Goal: Task Accomplishment & Management: Complete application form

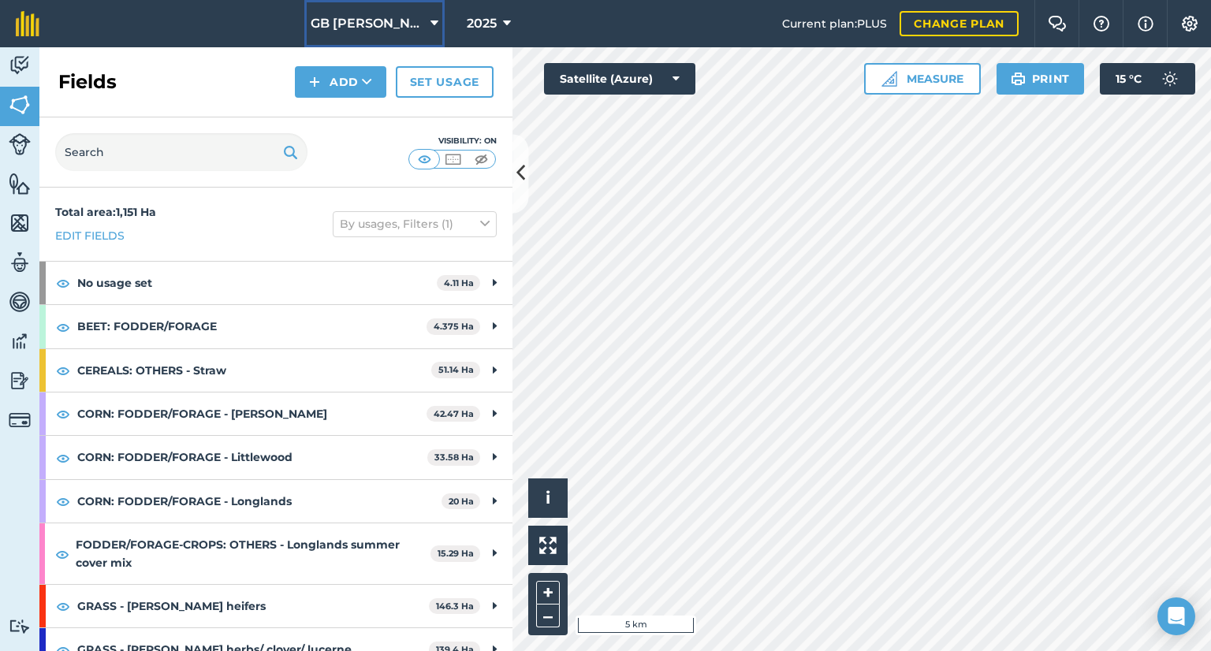
click at [412, 29] on span "GB [PERSON_NAME] Farms" at bounding box center [368, 23] width 114 height 19
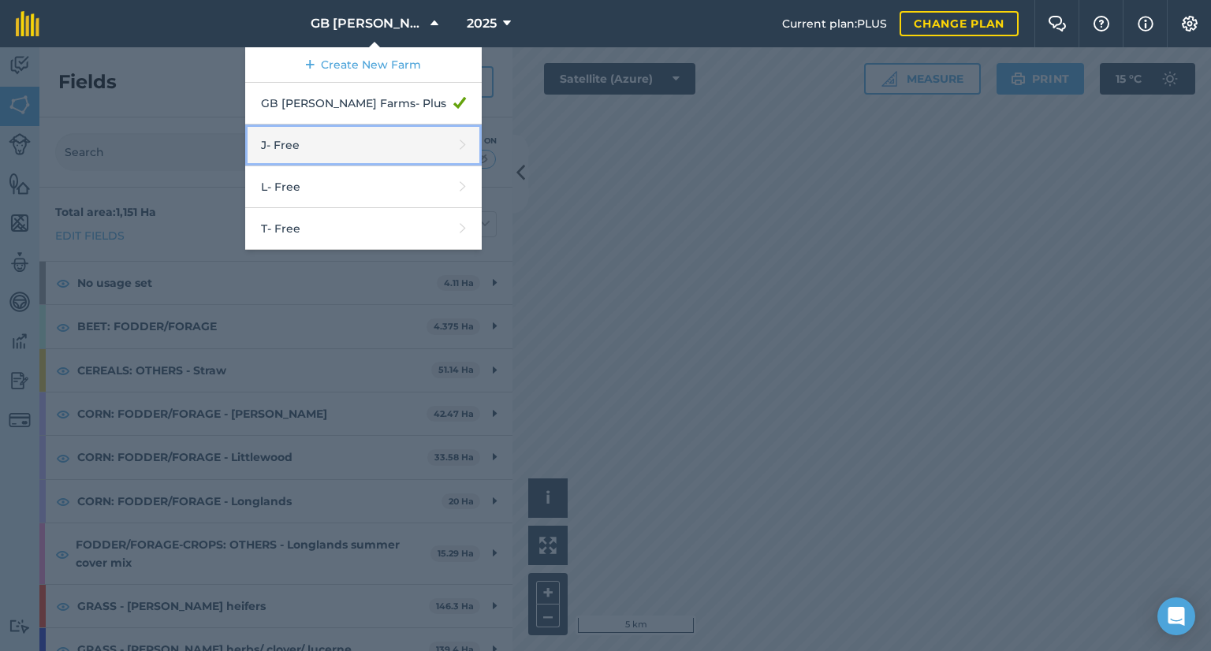
click at [377, 154] on link "J - Free" at bounding box center [363, 146] width 236 height 42
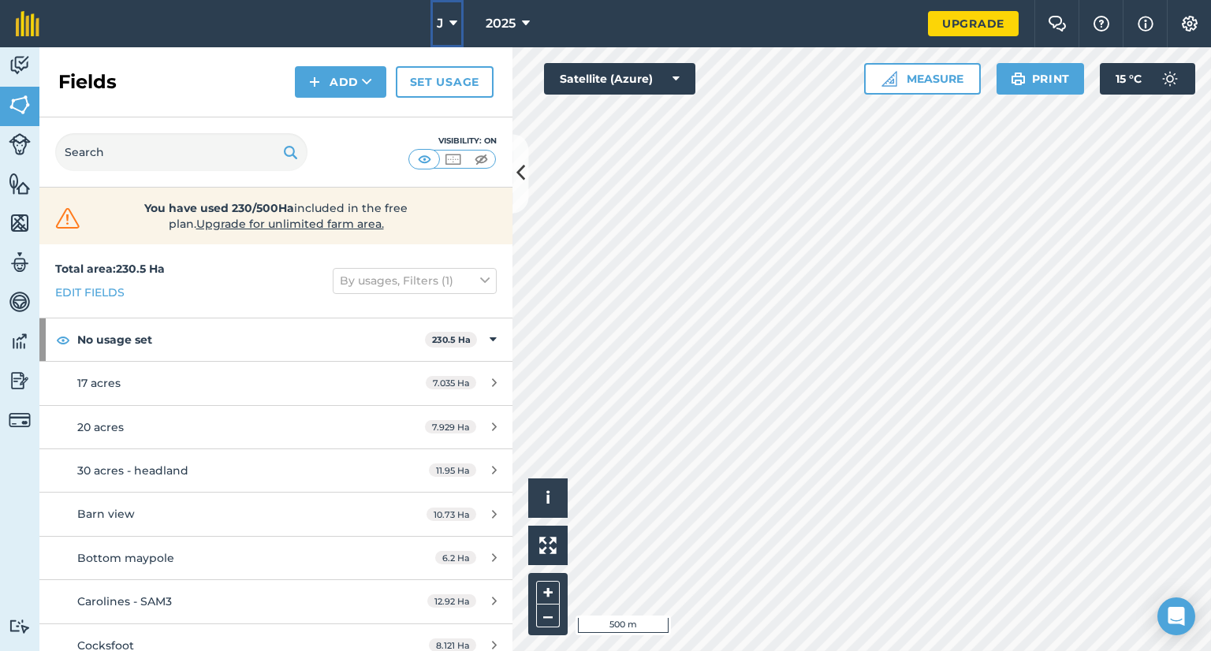
click at [448, 26] on button "J" at bounding box center [446, 23] width 33 height 47
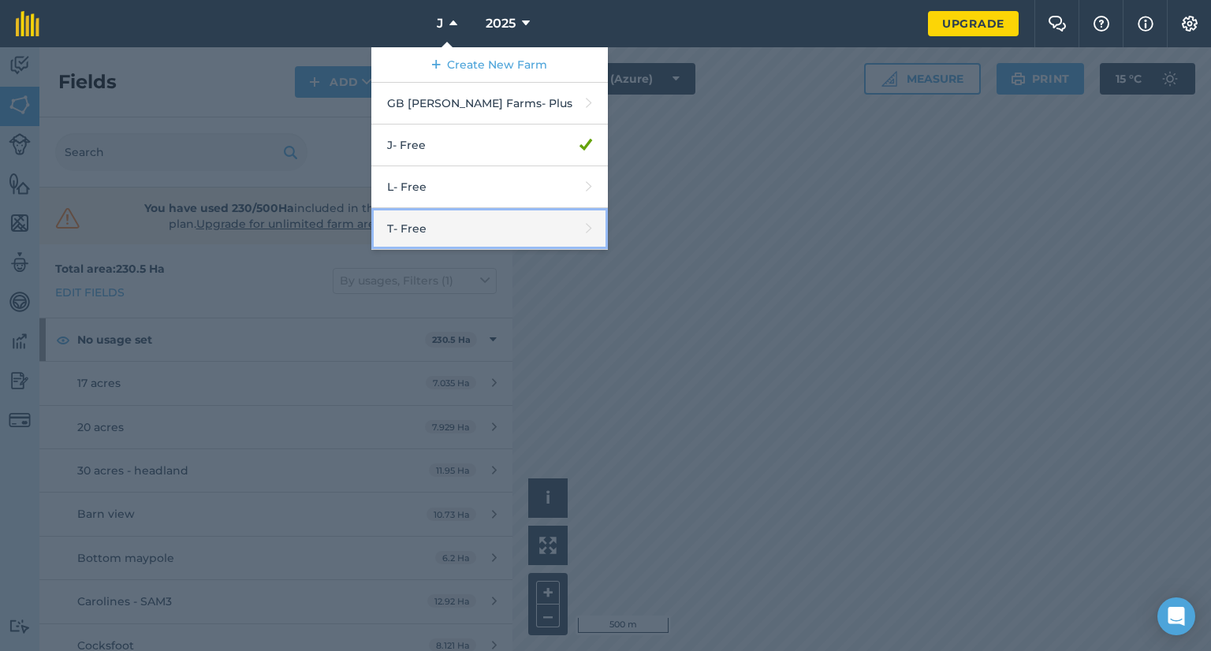
click at [457, 233] on link "T - Free" at bounding box center [489, 229] width 236 height 42
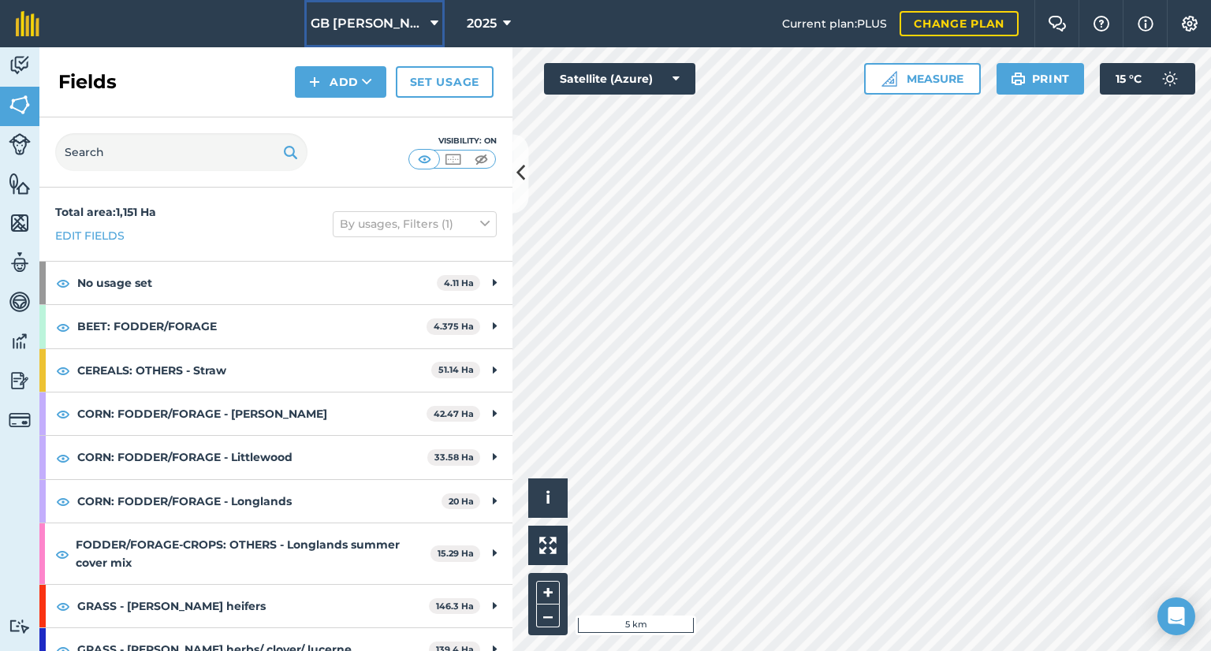
click at [398, 15] on span "GB [PERSON_NAME] Farms" at bounding box center [368, 23] width 114 height 19
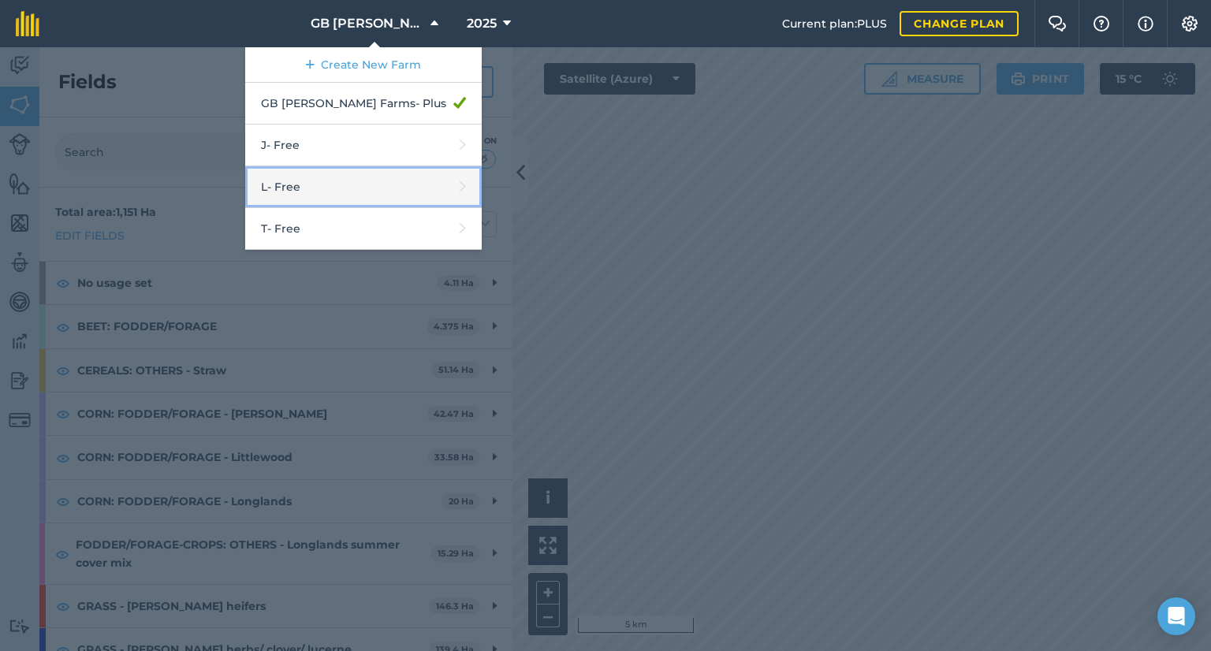
click at [373, 203] on link "L - Free" at bounding box center [363, 187] width 236 height 42
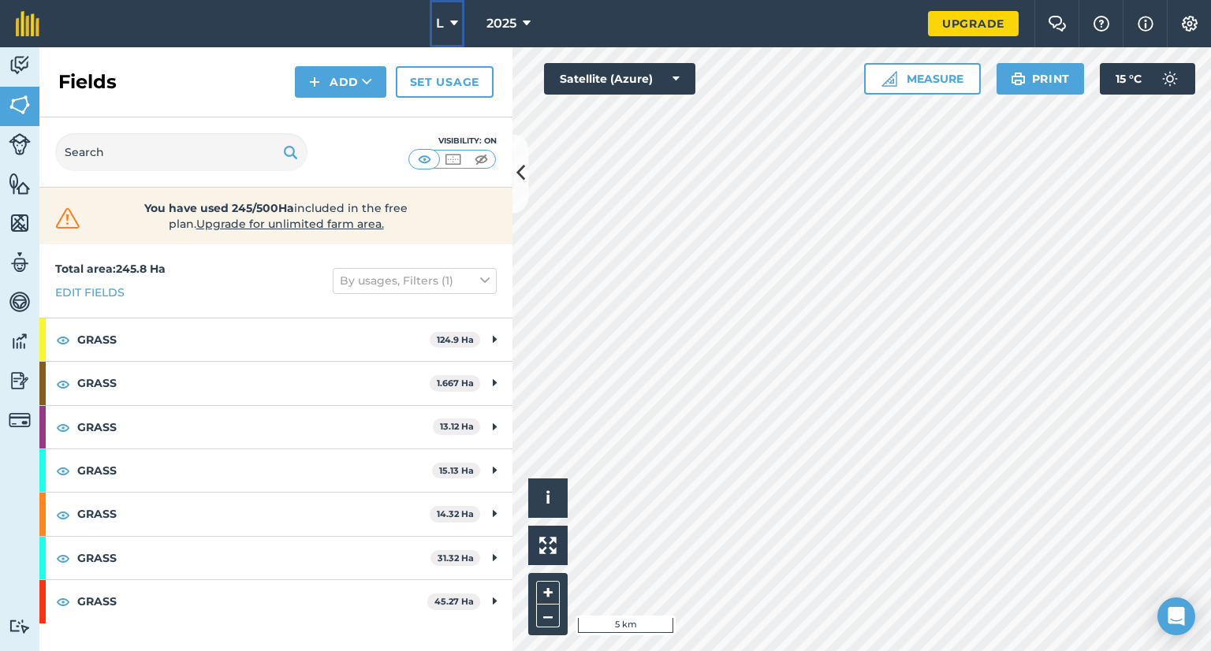
click at [459, 26] on button "L" at bounding box center [447, 23] width 35 height 47
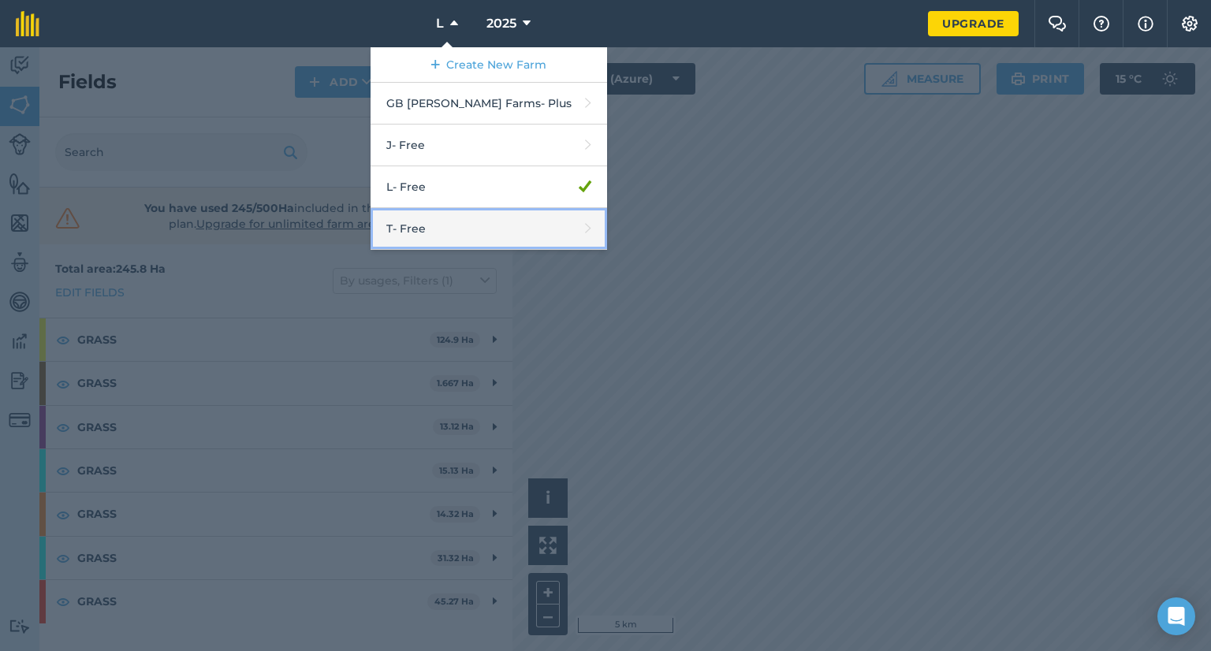
click at [449, 223] on link "T - Free" at bounding box center [489, 229] width 236 height 42
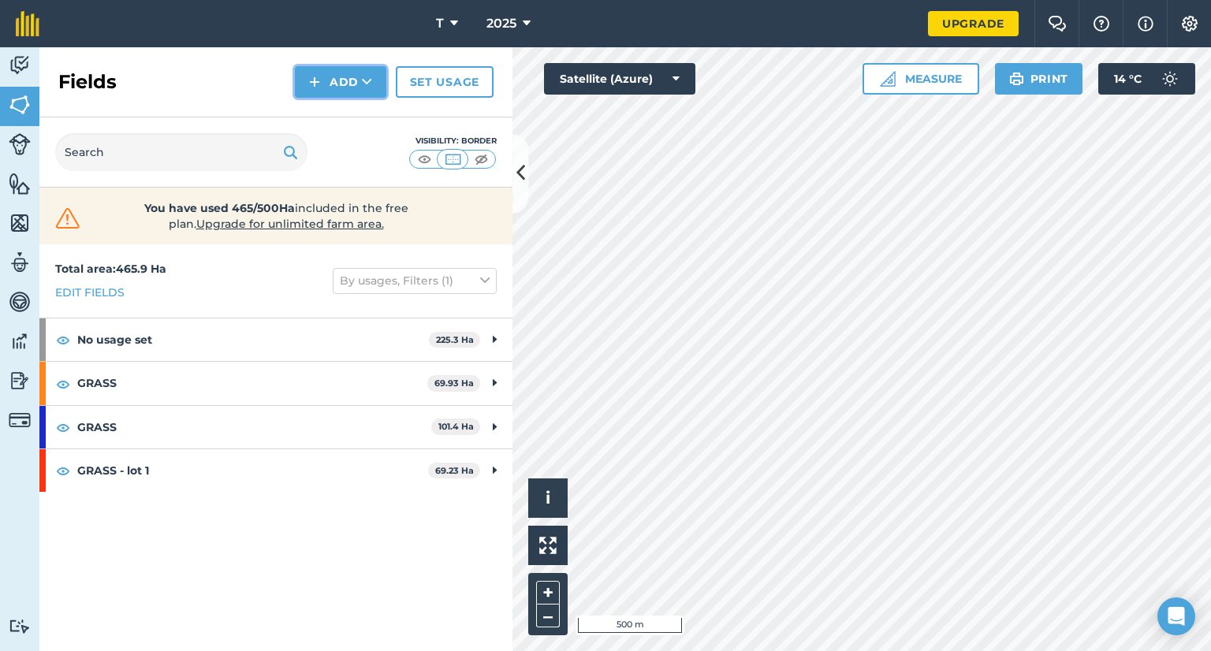
click at [337, 69] on button "Add" at bounding box center [340, 82] width 91 height 32
click at [344, 124] on link "Draw" at bounding box center [340, 117] width 87 height 35
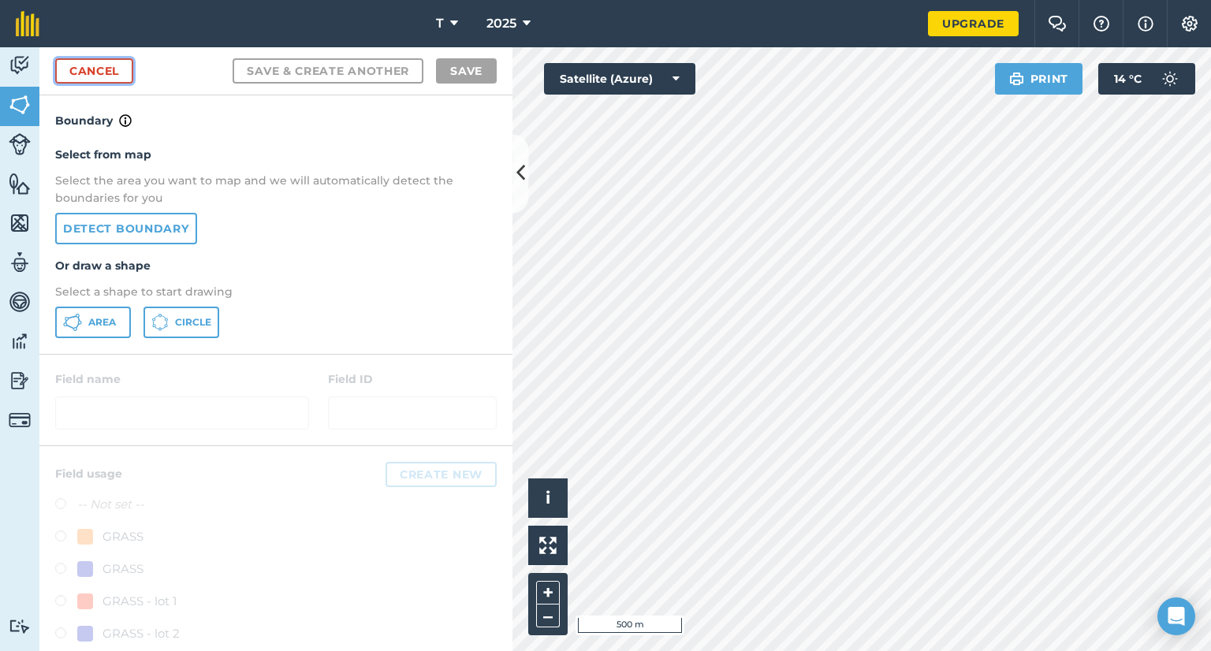
click at [100, 73] on link "Cancel" at bounding box center [94, 70] width 78 height 25
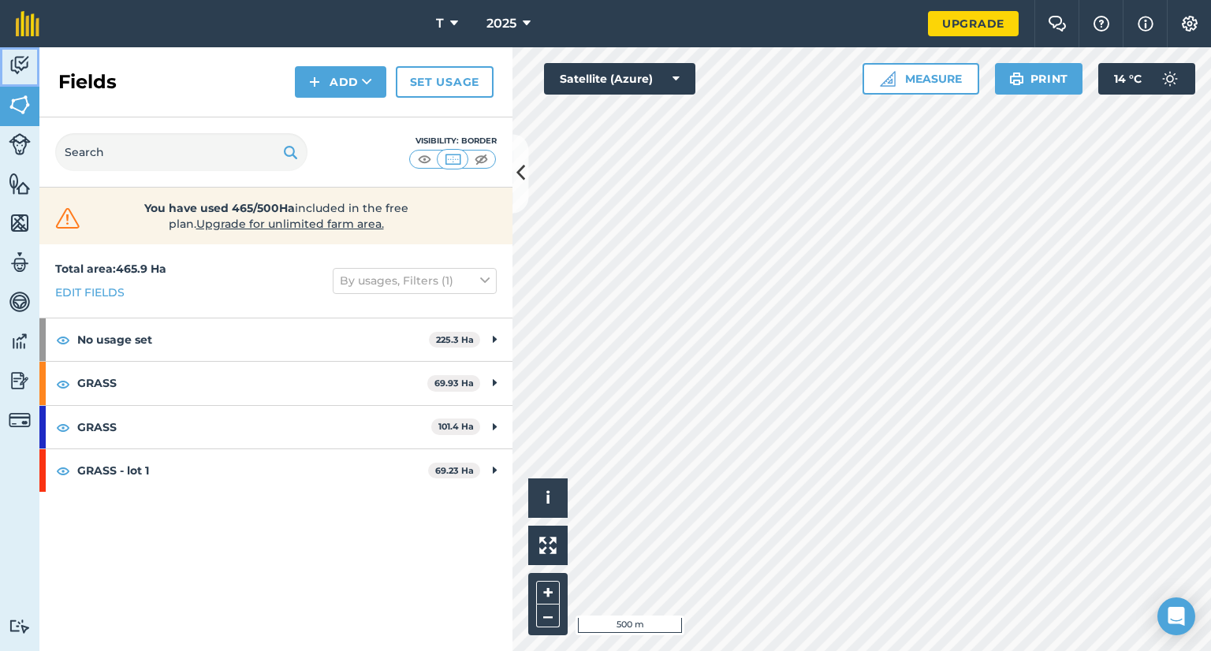
click at [15, 80] on link "Activity" at bounding box center [19, 66] width 39 height 39
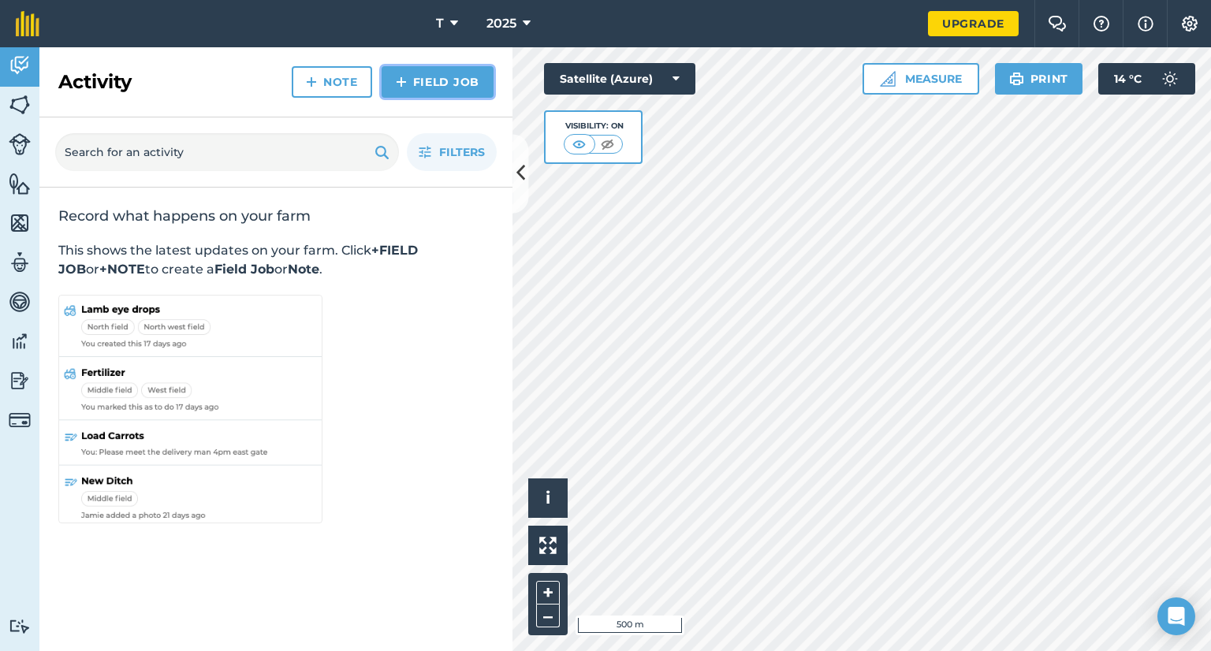
click at [419, 79] on link "Field Job" at bounding box center [438, 82] width 112 height 32
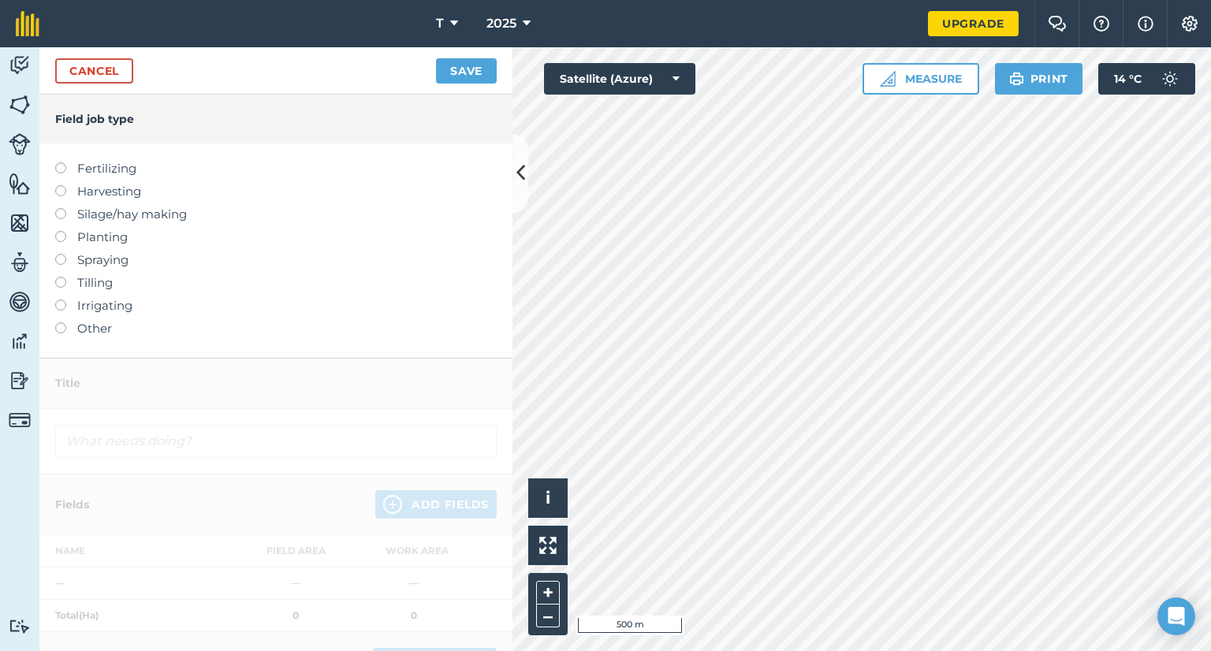
click at [139, 173] on label "Fertilizing" at bounding box center [275, 168] width 441 height 19
type input "Fertilizing"
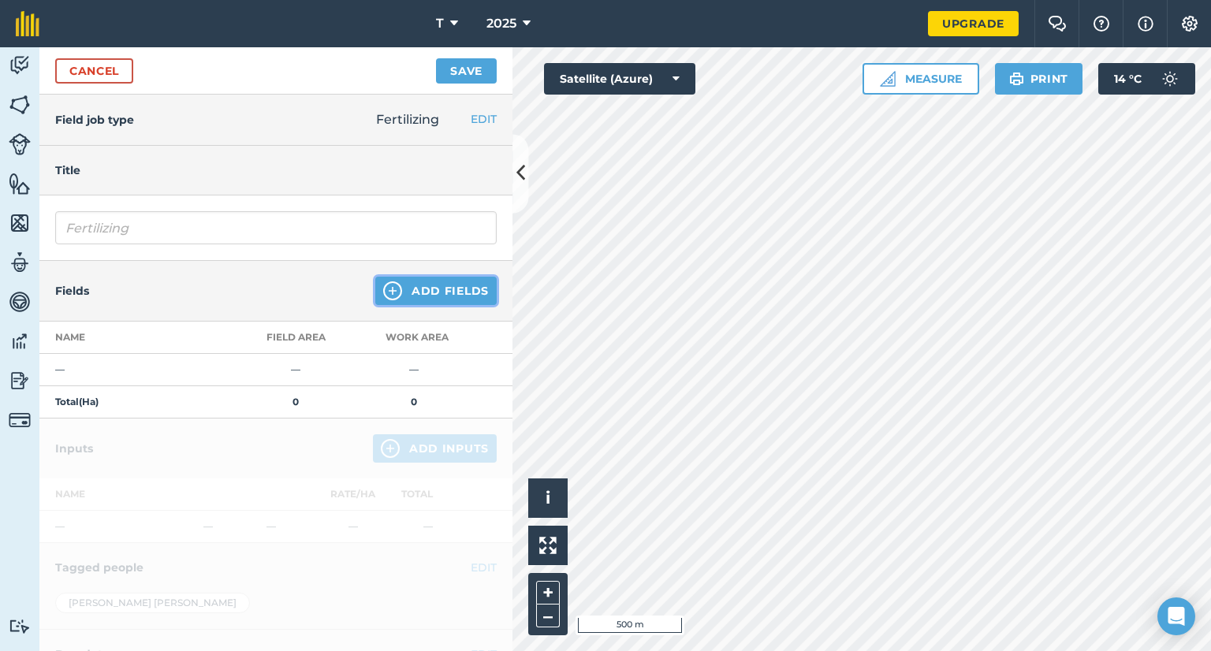
click at [423, 287] on button "Add Fields" at bounding box center [435, 291] width 121 height 28
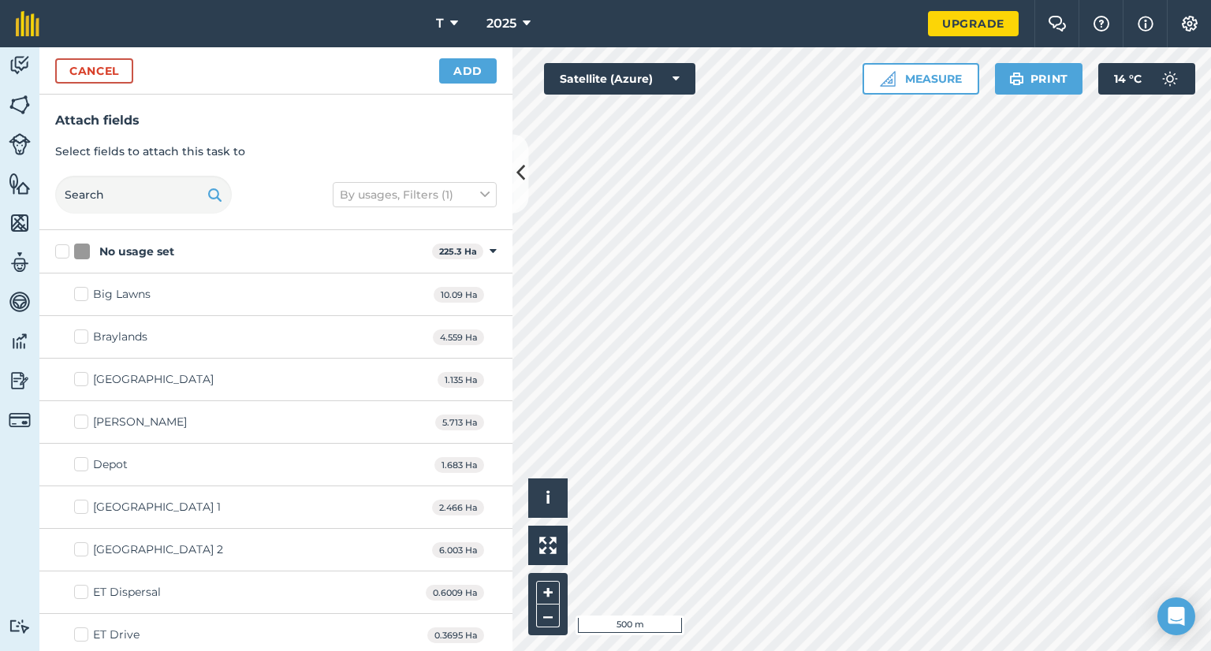
checkbox input "true"
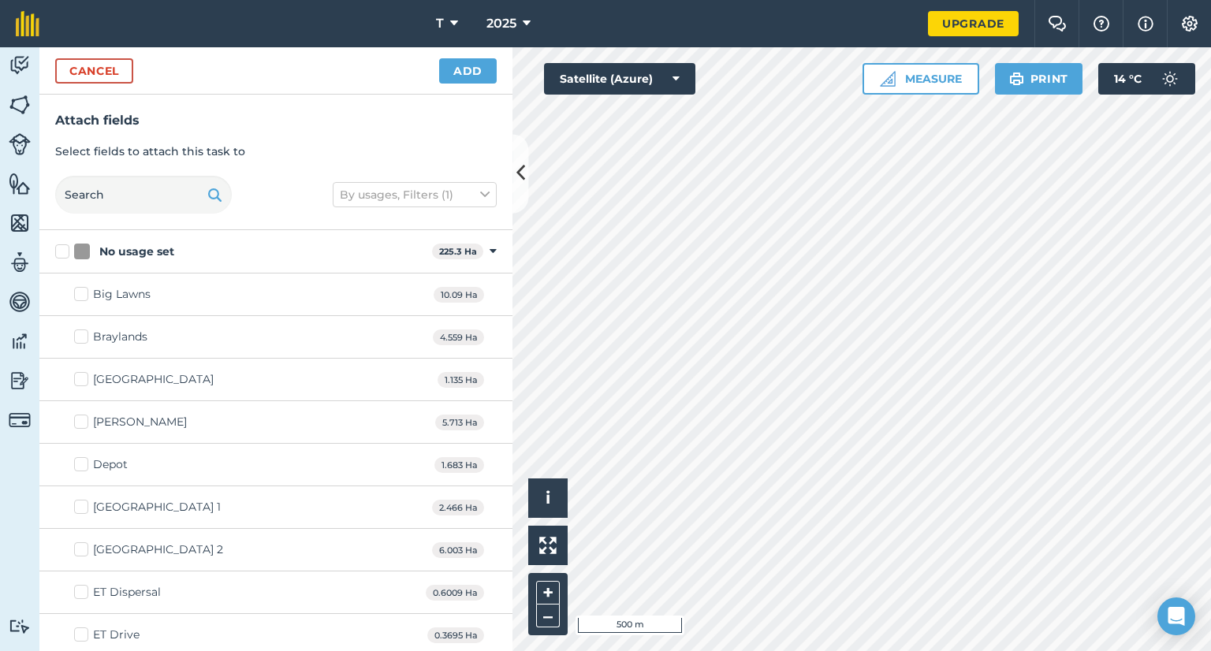
checkbox input "true"
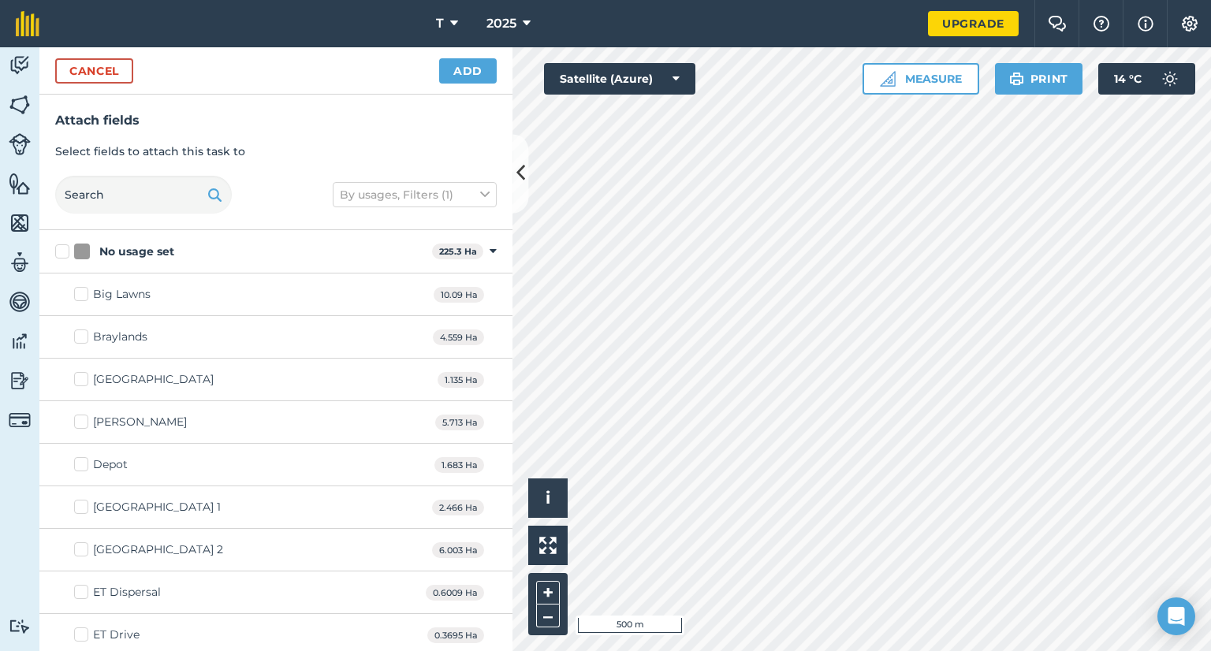
checkbox input "true"
checkbox input "false"
checkbox input "true"
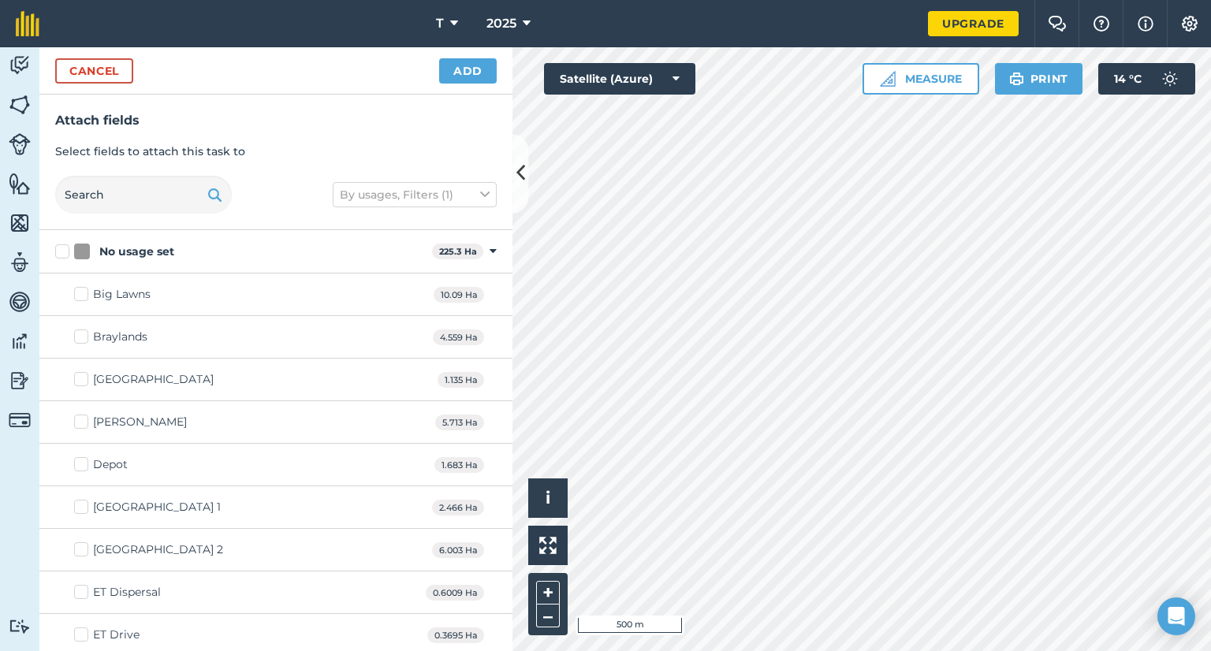
checkbox input "true"
checkbox input "false"
checkbox input "true"
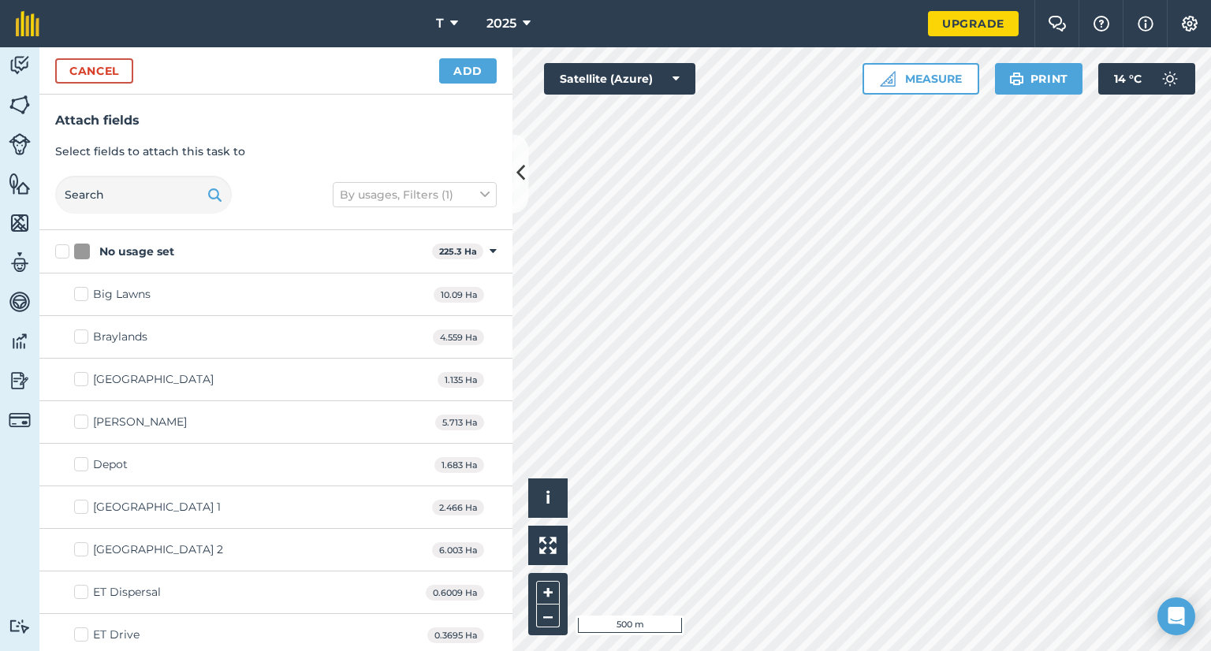
checkbox input "true"
click at [460, 77] on button "Add" at bounding box center [468, 70] width 58 height 25
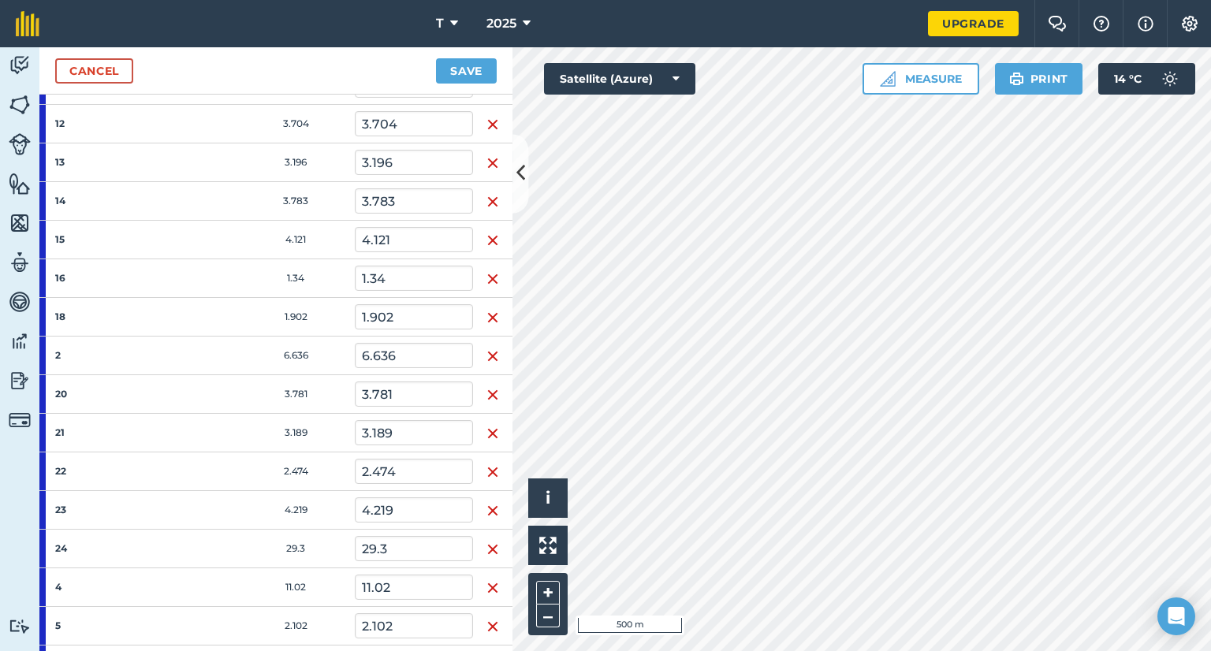
scroll to position [79, 0]
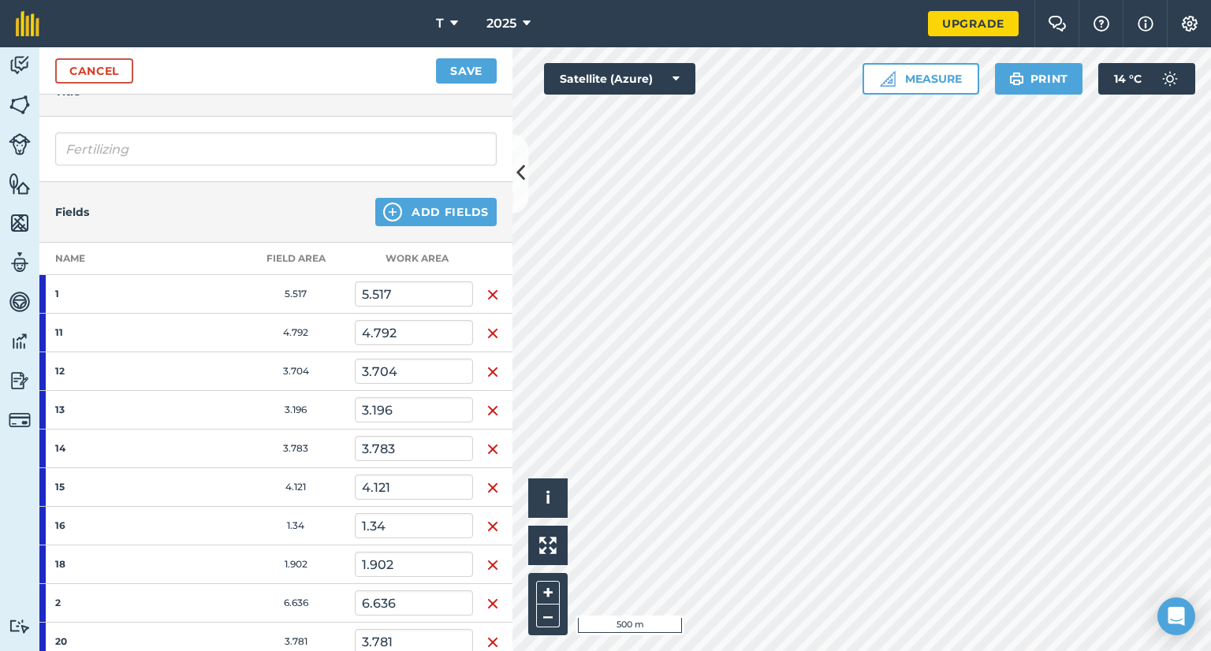
click at [492, 294] on img "button" at bounding box center [492, 294] width 13 height 19
click at [492, 324] on img "button" at bounding box center [492, 333] width 13 height 19
click at [492, 294] on img "button" at bounding box center [492, 294] width 13 height 19
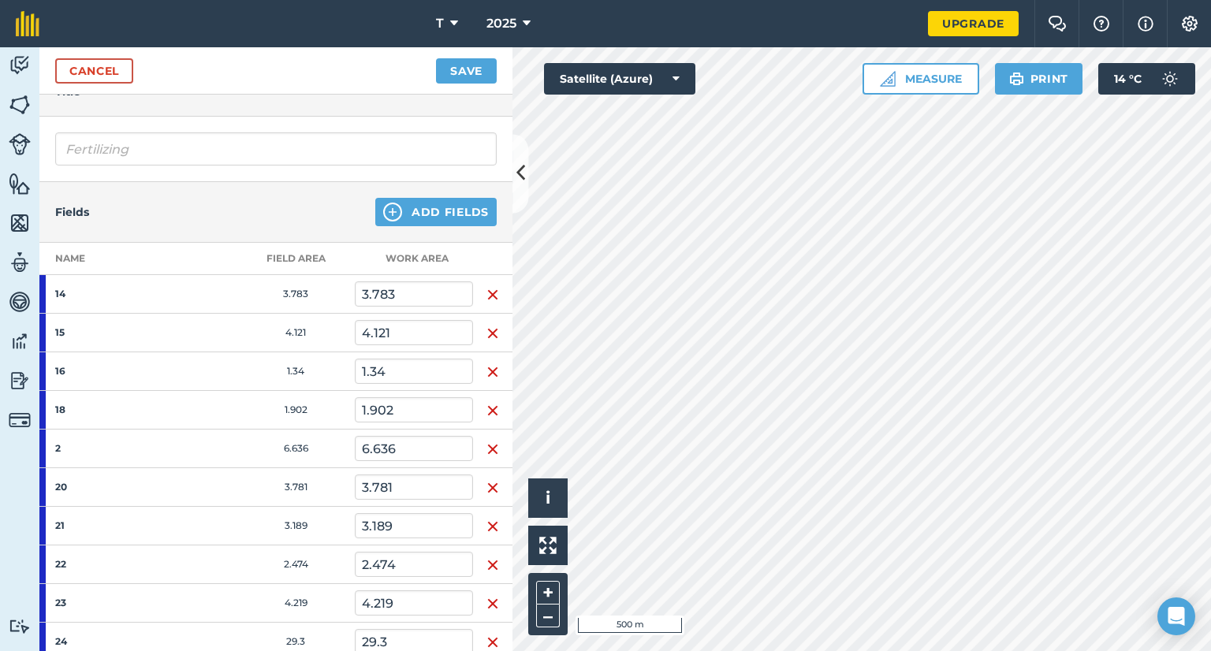
click at [492, 324] on img "button" at bounding box center [492, 333] width 13 height 19
click at [492, 294] on img "button" at bounding box center [492, 294] width 13 height 19
click at [492, 324] on img "button" at bounding box center [492, 333] width 13 height 19
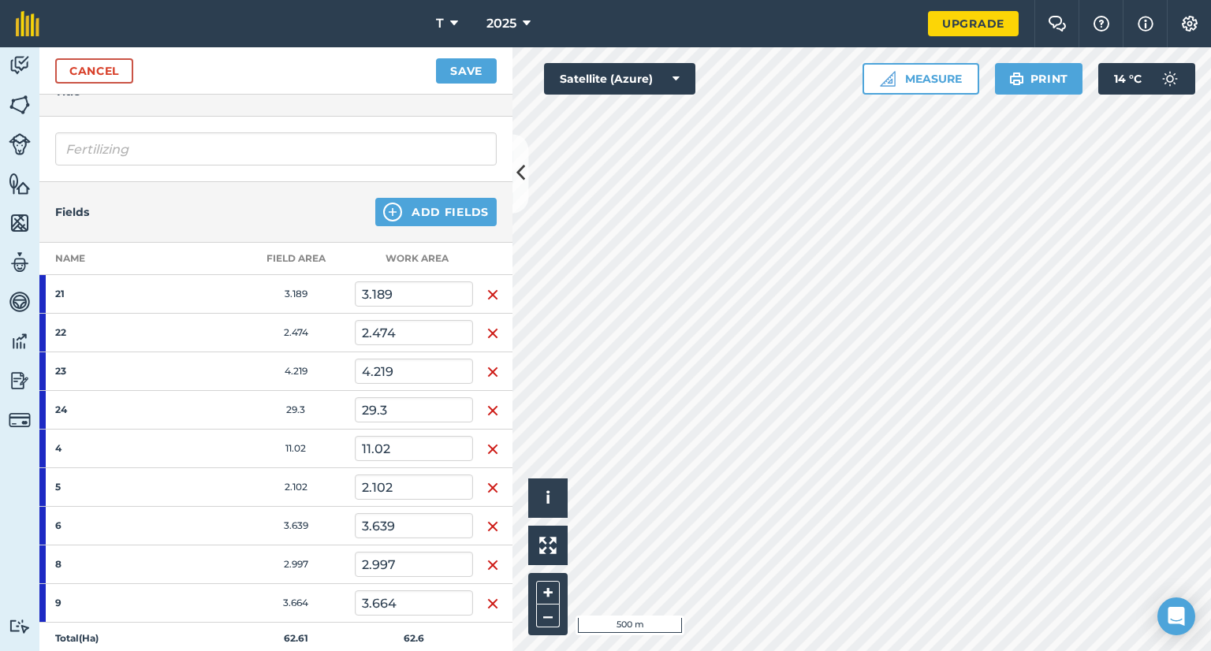
click at [492, 294] on img "button" at bounding box center [492, 294] width 13 height 19
click at [492, 324] on img "button" at bounding box center [492, 333] width 13 height 19
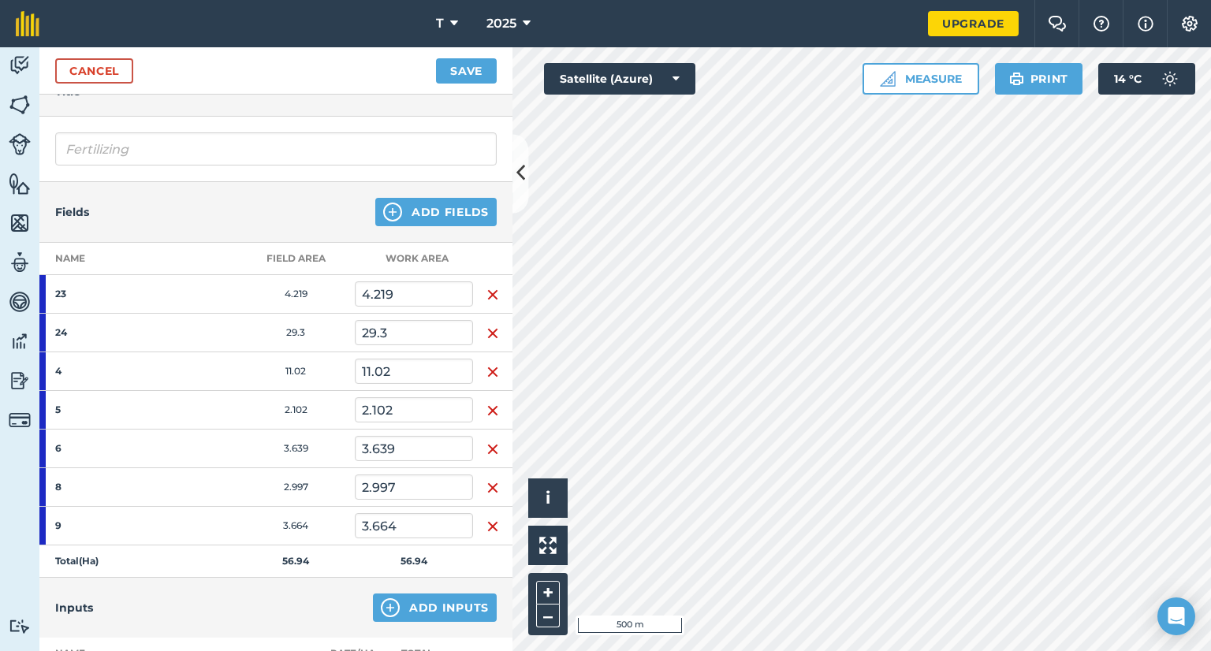
click at [492, 294] on img "button" at bounding box center [492, 294] width 13 height 19
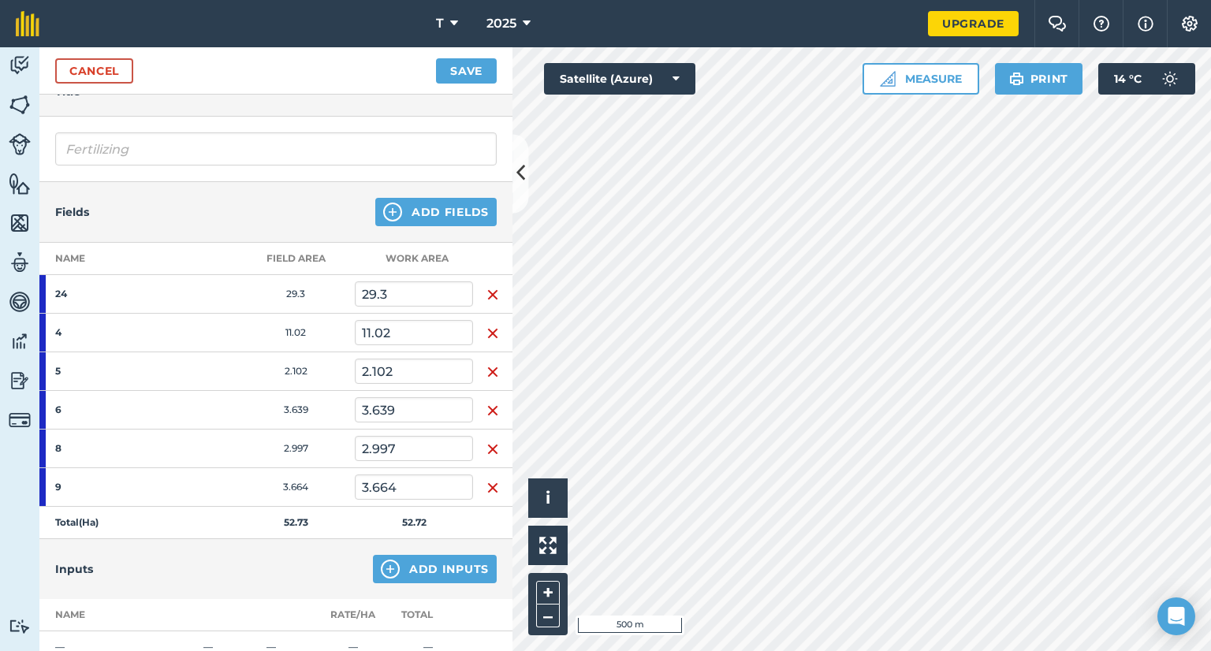
click at [492, 294] on img "button" at bounding box center [492, 294] width 13 height 19
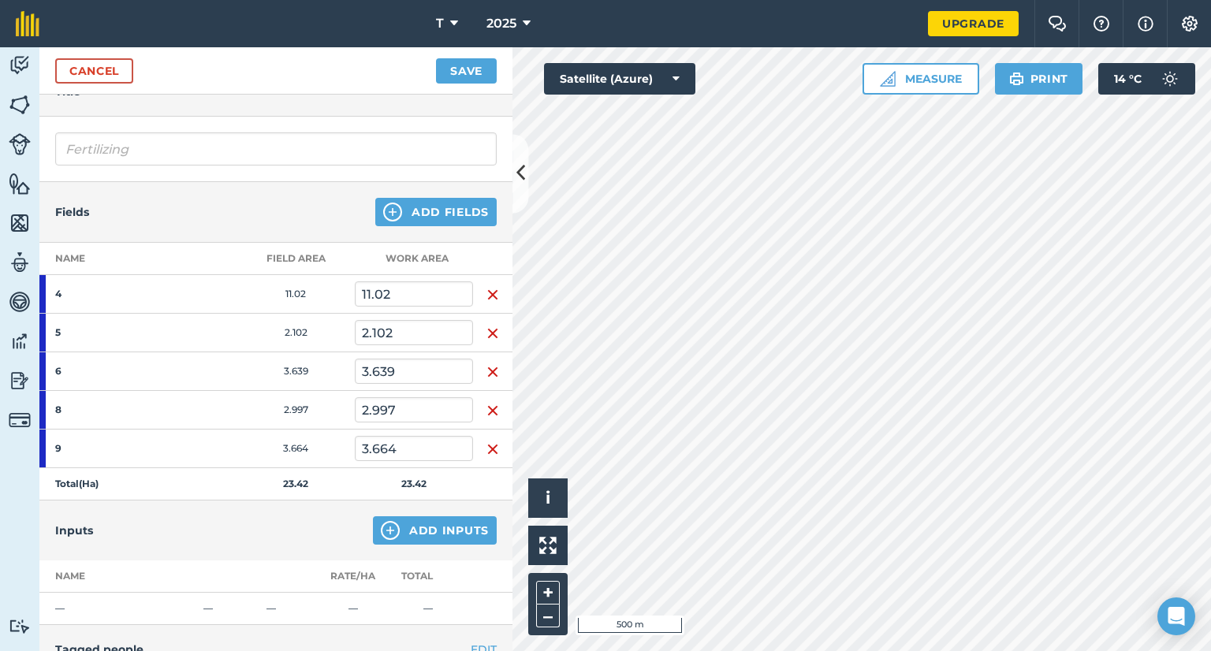
click at [492, 294] on img "button" at bounding box center [492, 294] width 13 height 19
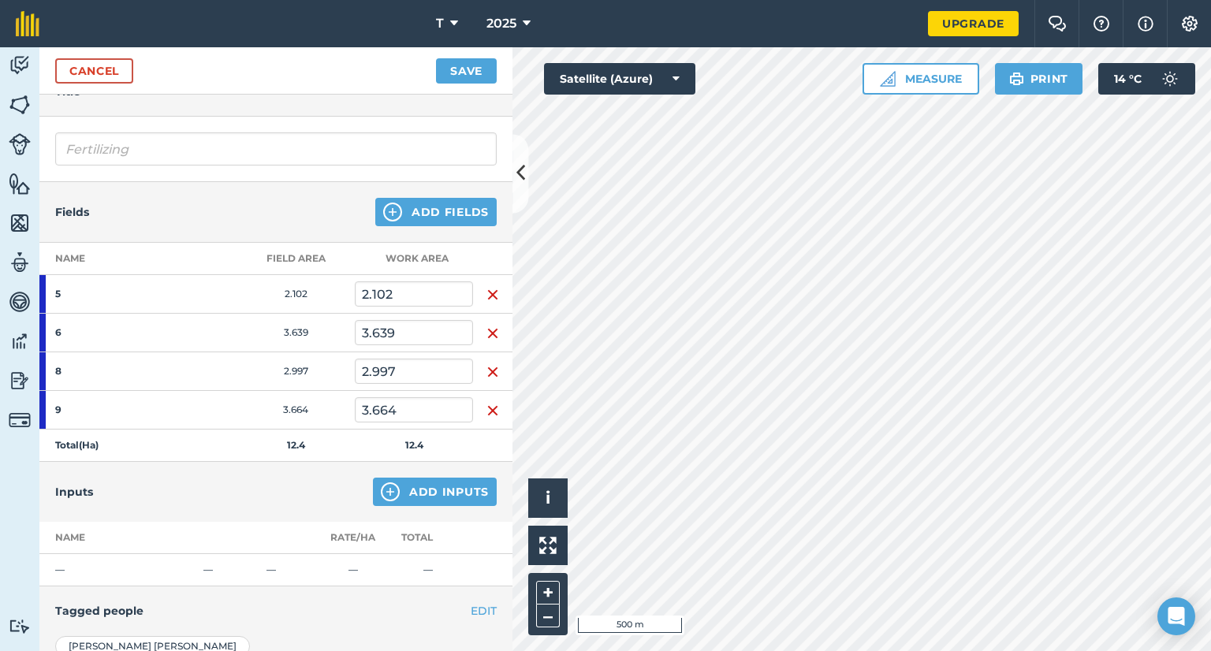
click at [492, 294] on img "button" at bounding box center [492, 294] width 13 height 19
click at [492, 324] on img "button" at bounding box center [492, 333] width 13 height 19
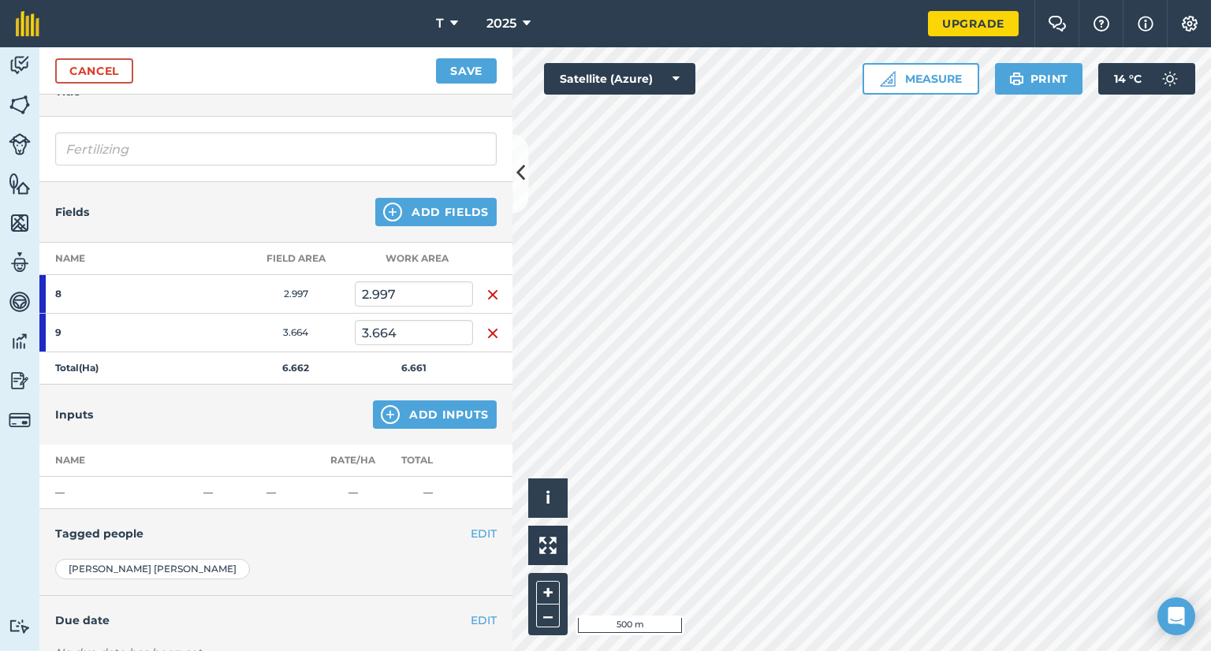
click at [492, 294] on img "button" at bounding box center [492, 294] width 13 height 19
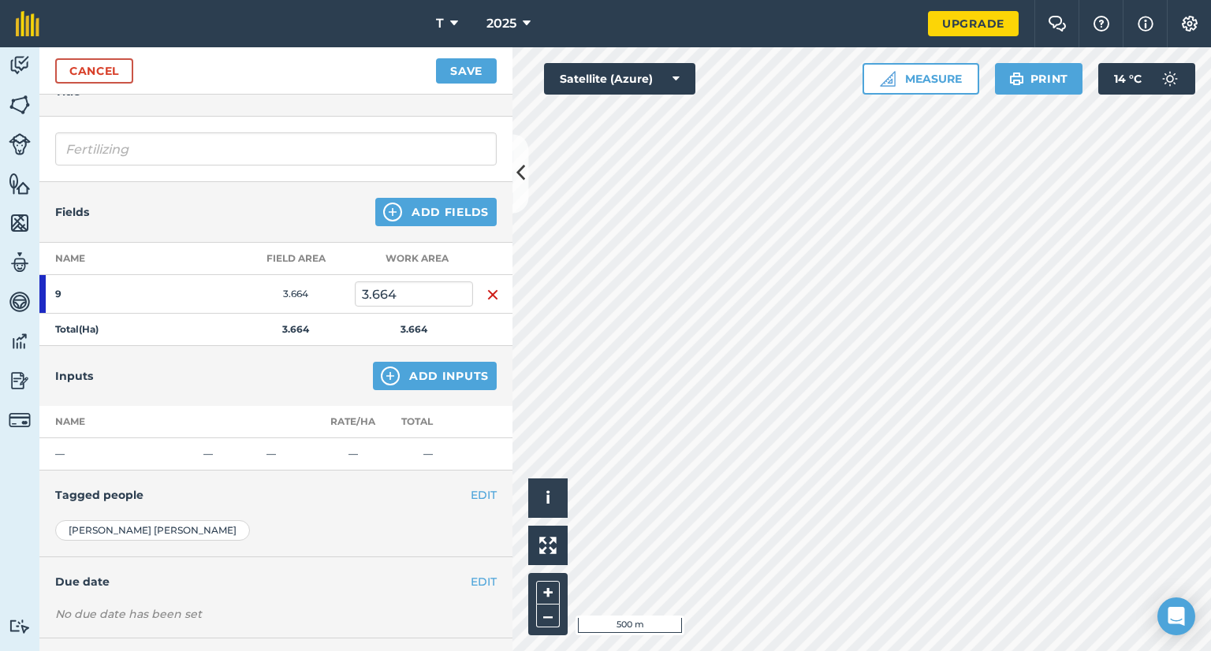
click at [492, 294] on img "button" at bounding box center [492, 294] width 13 height 19
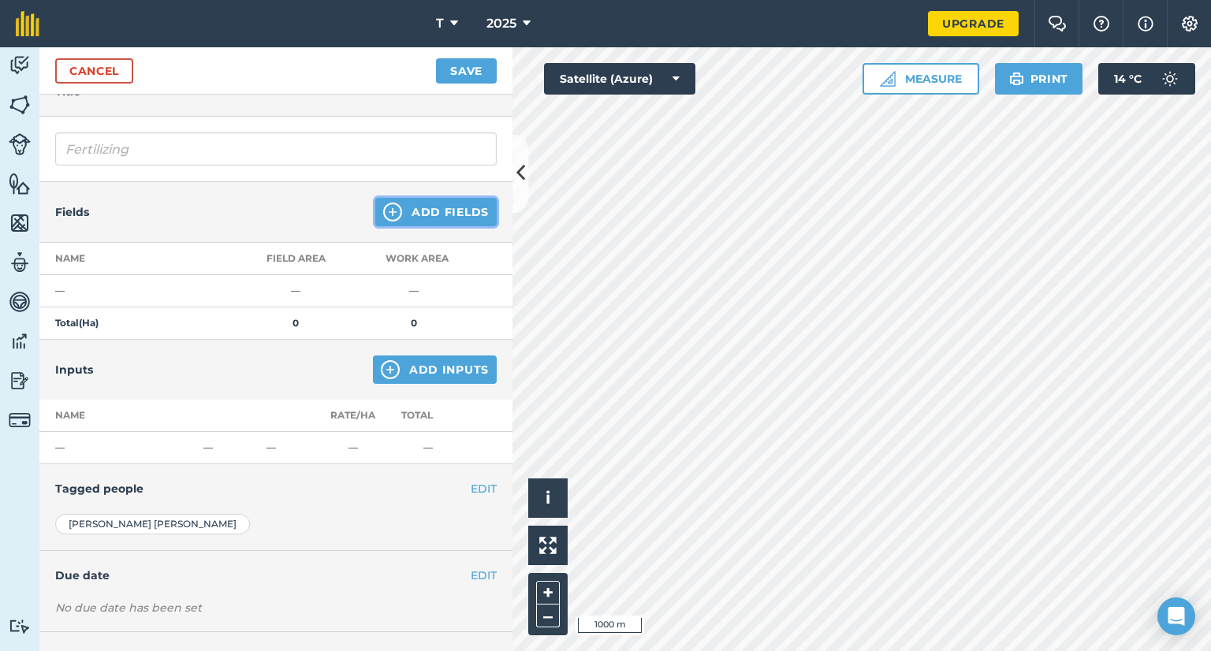
click at [415, 214] on button "Add Fields" at bounding box center [435, 212] width 121 height 28
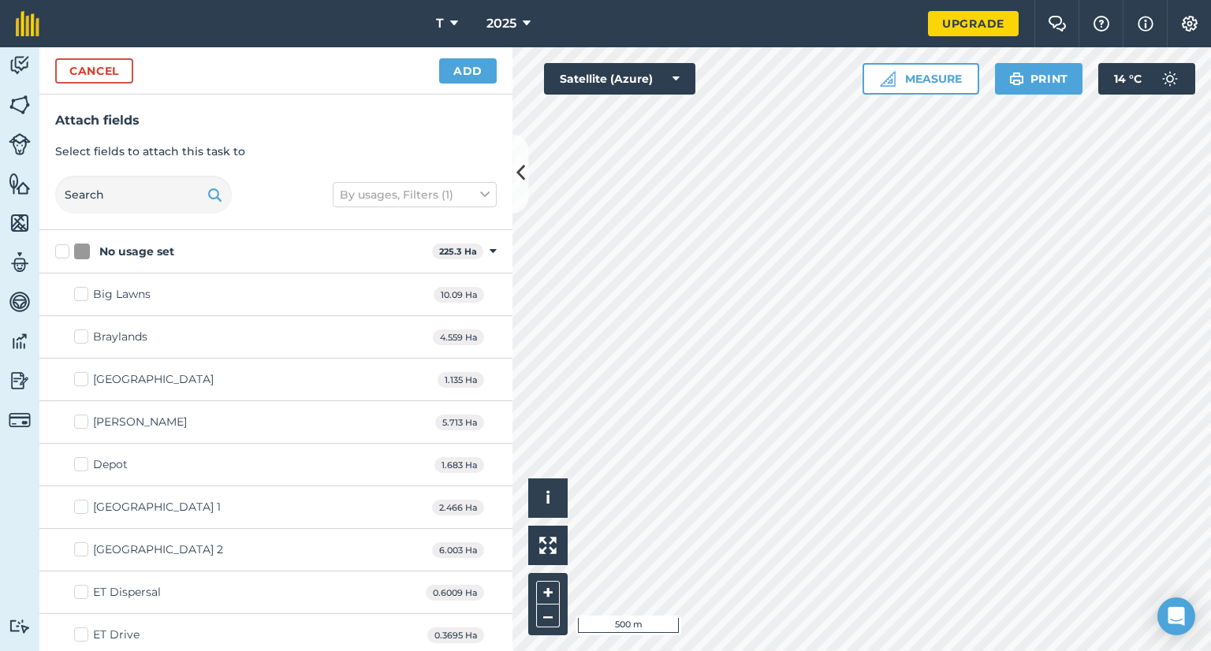
checkbox input "true"
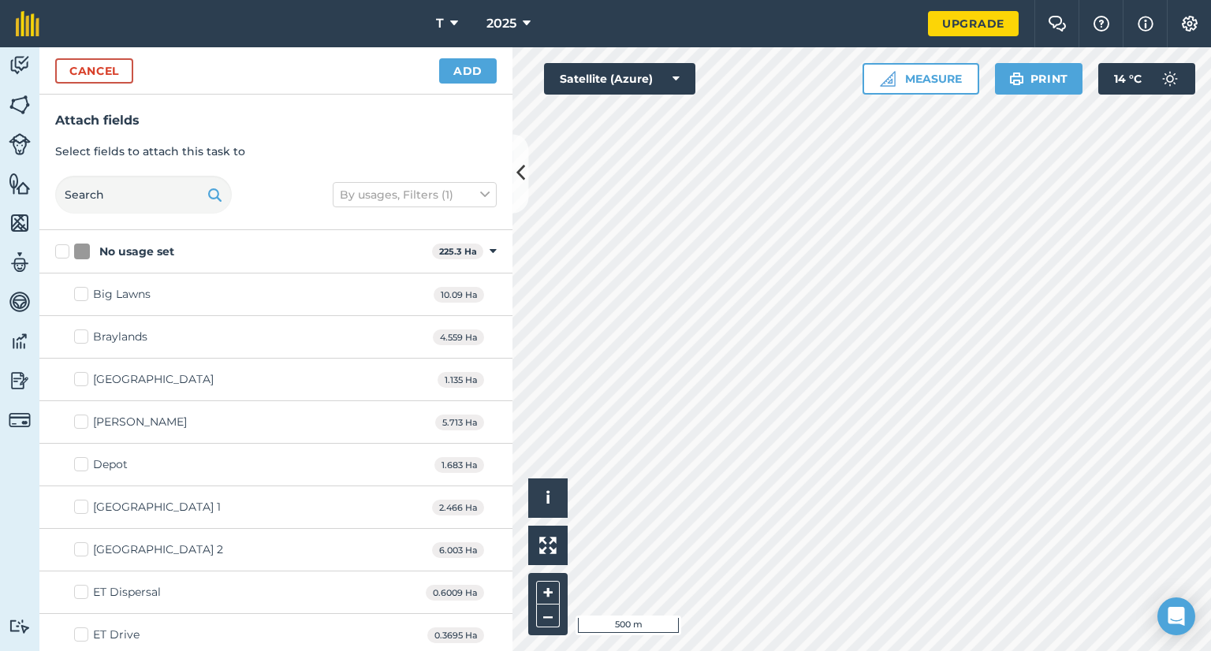
checkbox input "true"
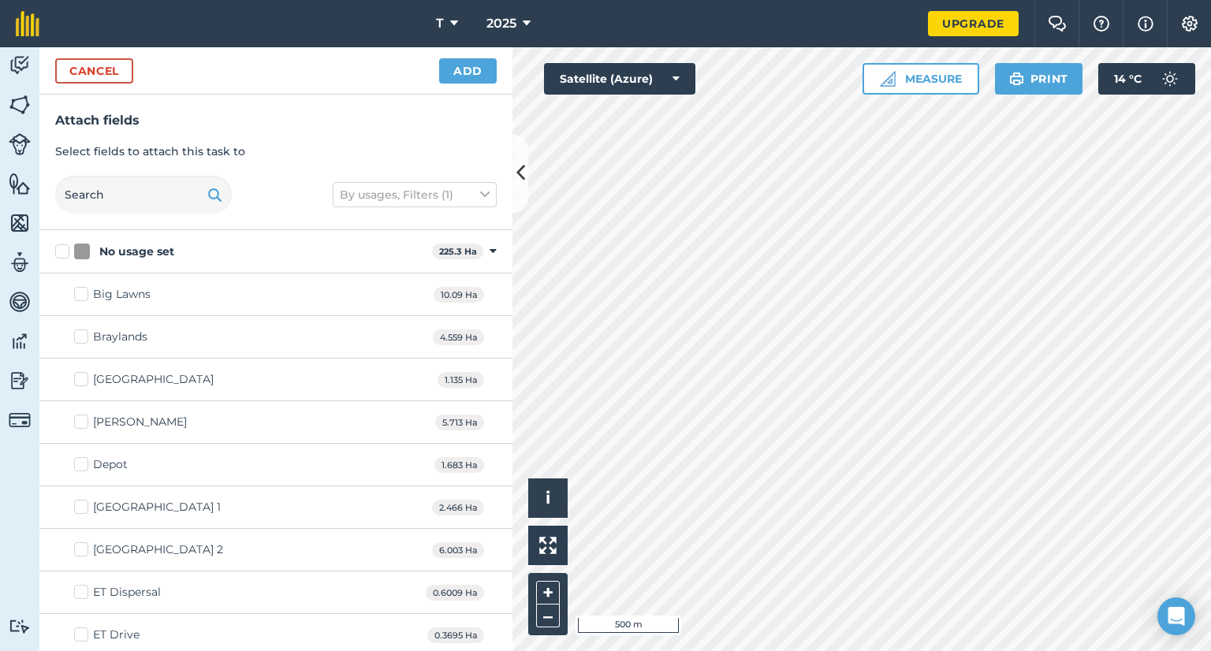
checkbox input "true"
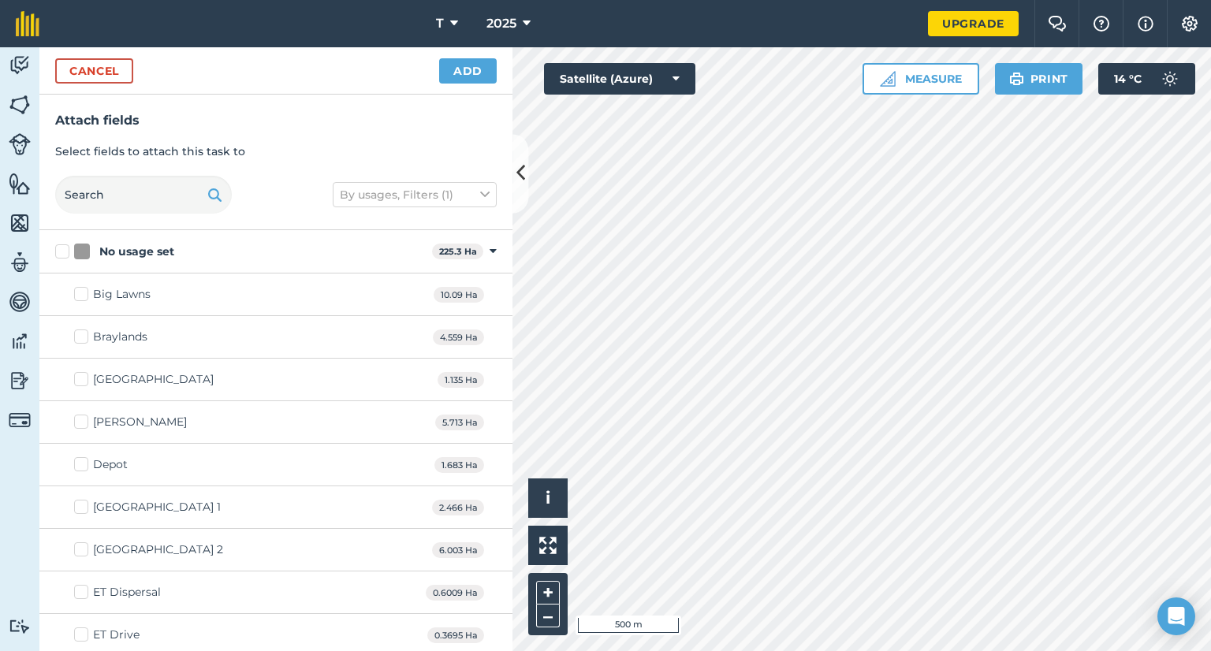
checkbox input "true"
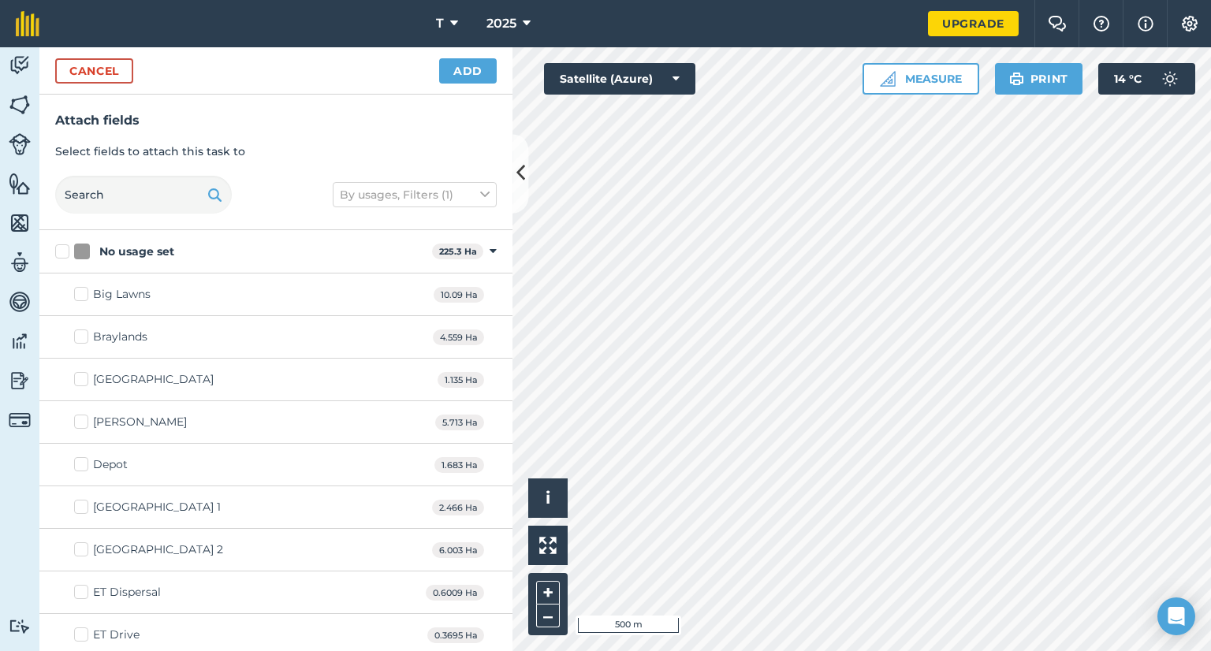
checkbox input "true"
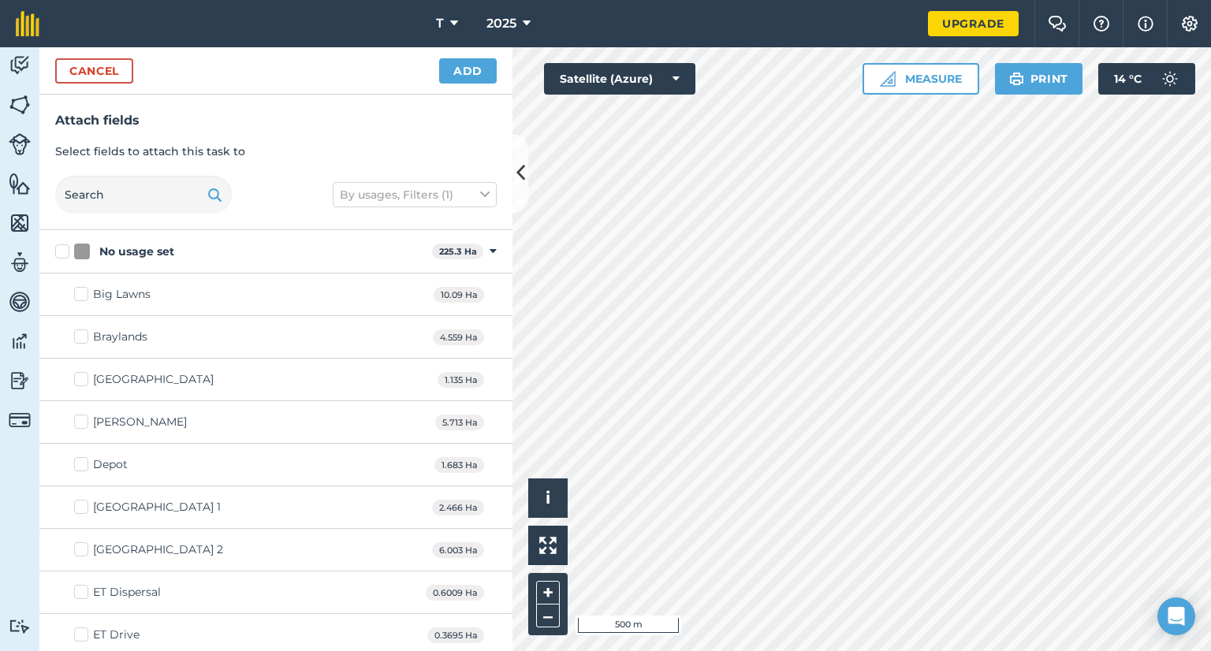
checkbox input "true"
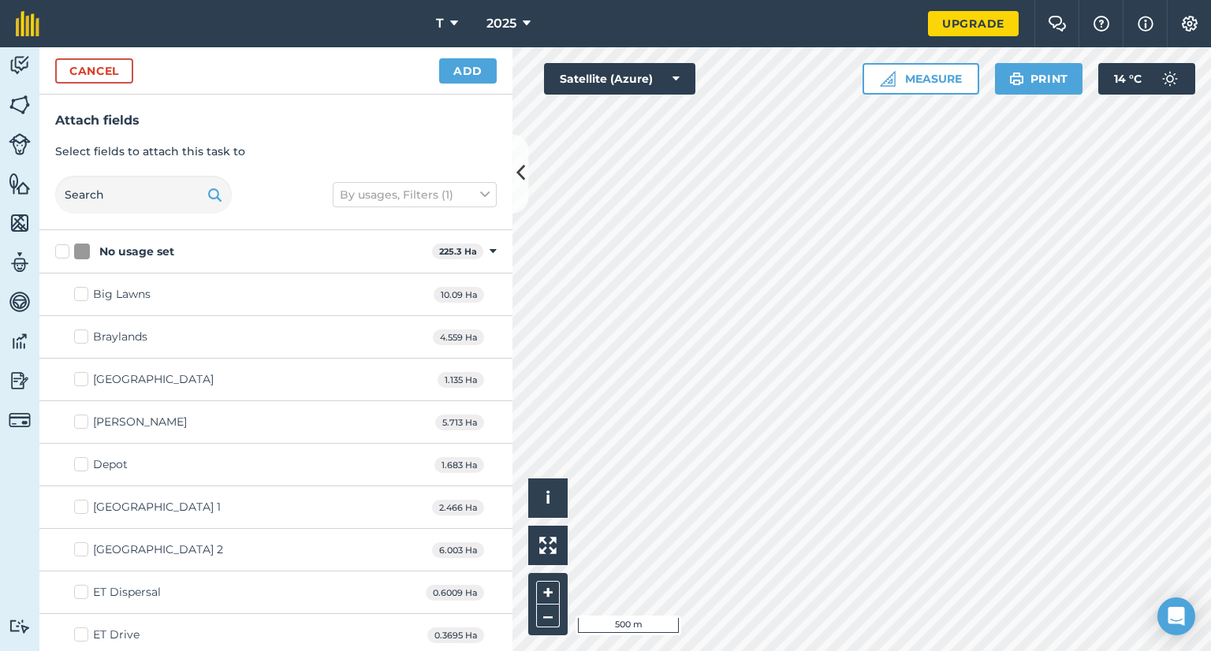
checkbox input "true"
click at [489, 69] on button "Add" at bounding box center [468, 70] width 58 height 25
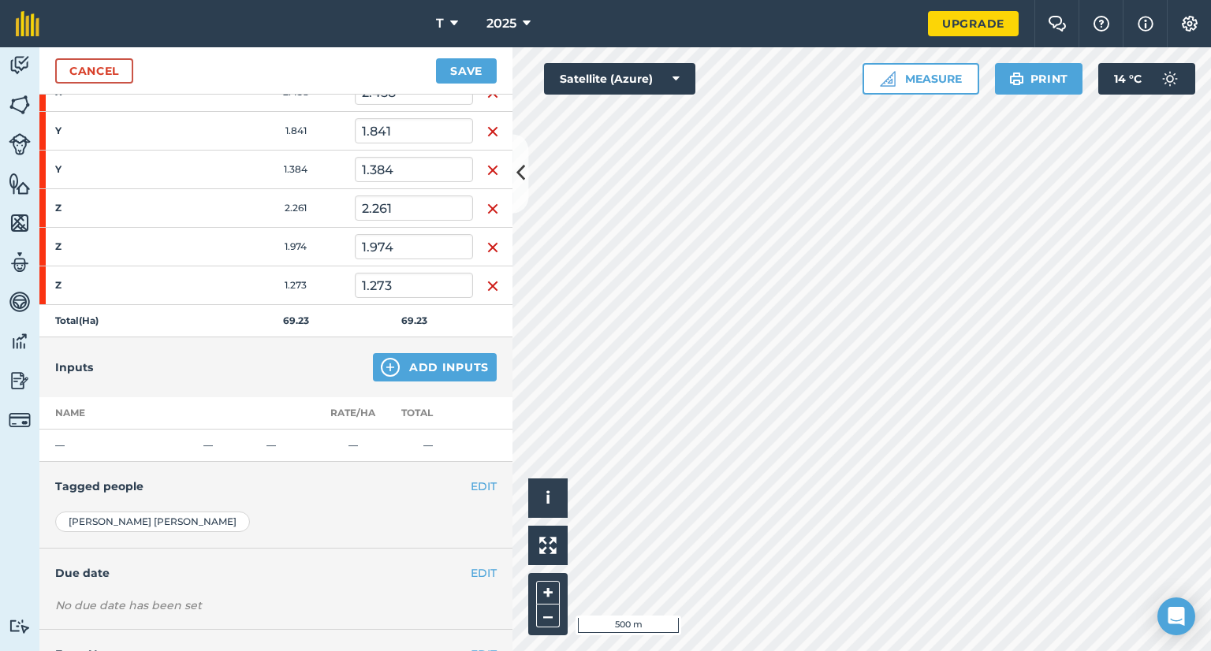
scroll to position [1261, 0]
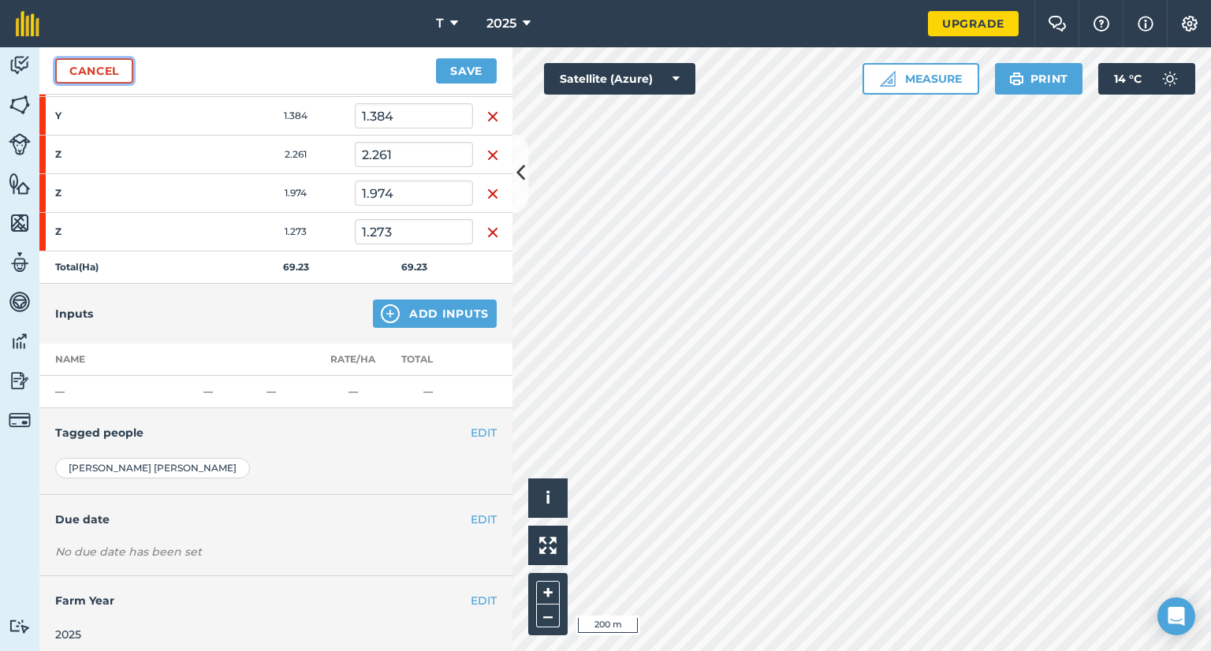
click at [91, 76] on link "Cancel" at bounding box center [94, 70] width 78 height 25
